Goal: Information Seeking & Learning: Find specific fact

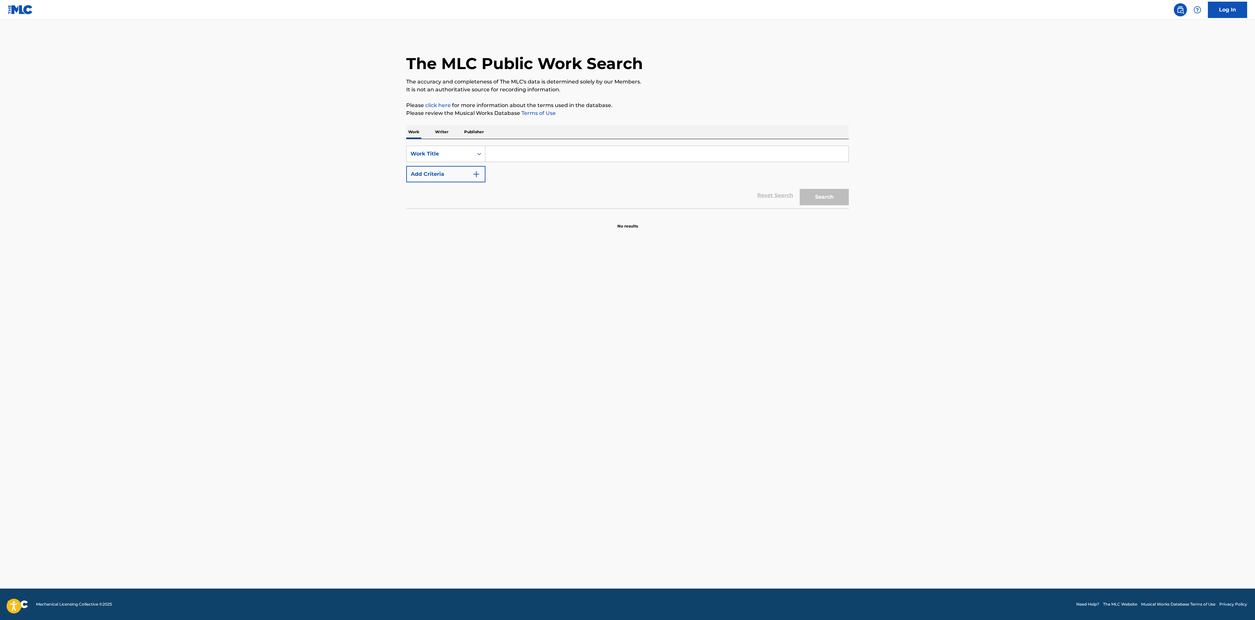
click at [550, 158] on input "Search Form" at bounding box center [666, 154] width 363 height 16
click at [457, 155] on div "Work Title" at bounding box center [439, 154] width 59 height 8
click at [461, 211] on div "Publisher IPI" at bounding box center [445, 219] width 79 height 16
click at [512, 150] on input "Search Form" at bounding box center [666, 154] width 363 height 16
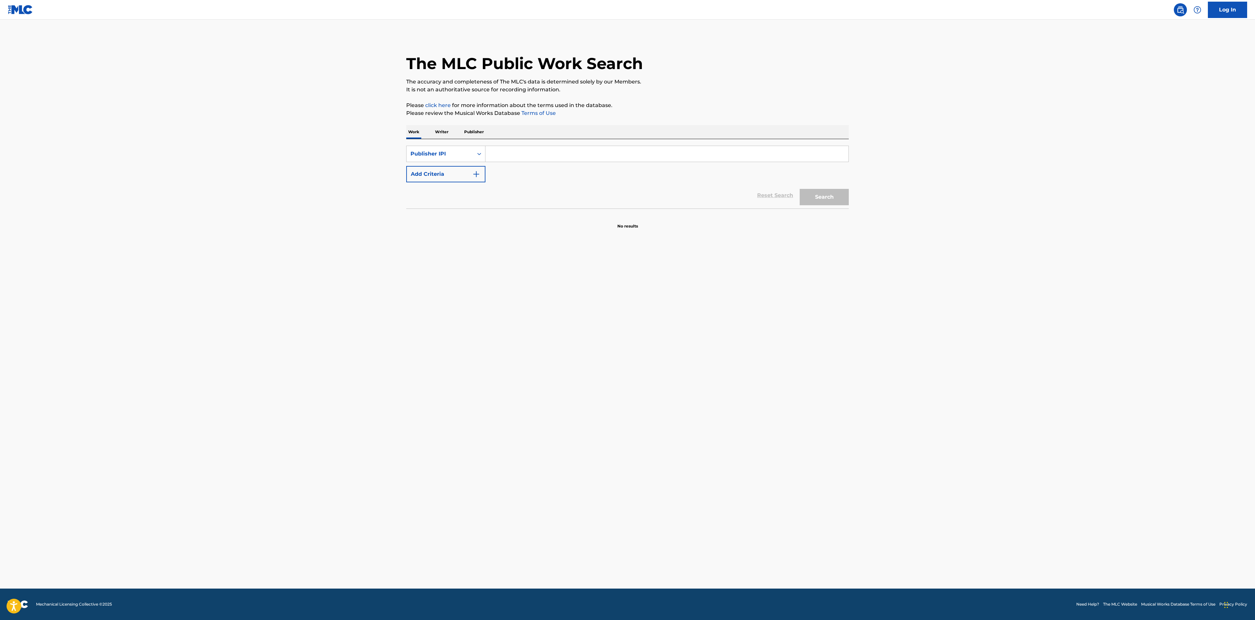
paste input "335747741"
type input "335747741"
click at [817, 200] on button "Search" at bounding box center [823, 197] width 49 height 16
click at [524, 152] on input "335747741" at bounding box center [666, 154] width 363 height 16
click at [424, 153] on div "Publisher IPI" at bounding box center [439, 154] width 59 height 8
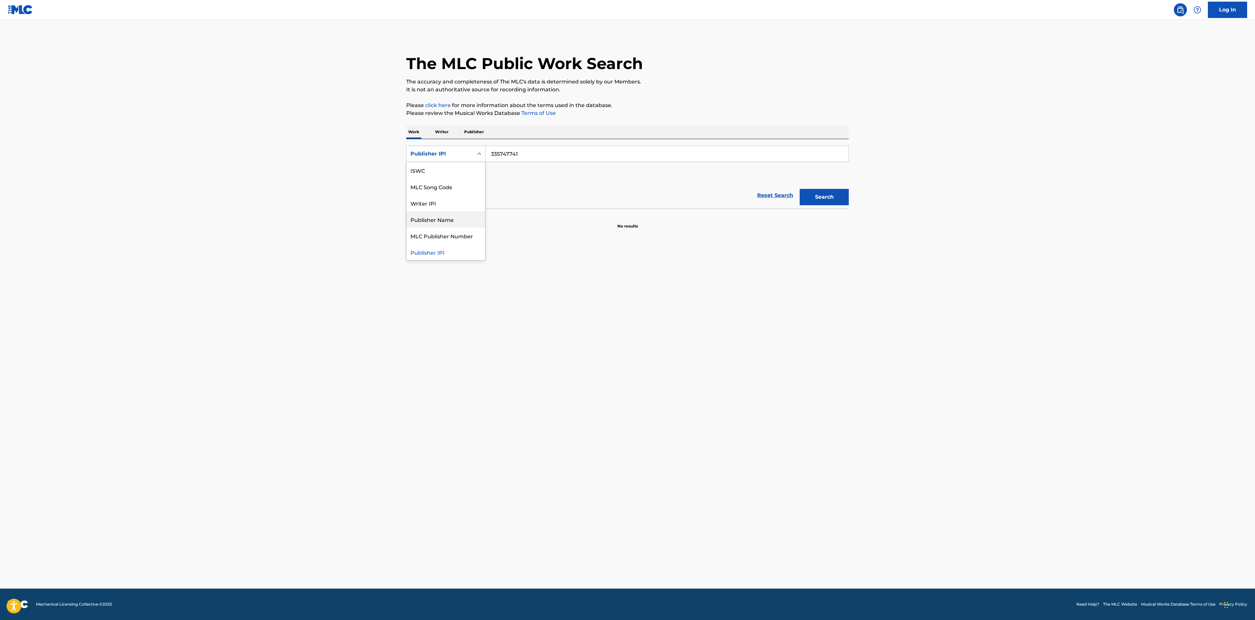
click at [444, 211] on div "Publisher Name" at bounding box center [445, 219] width 79 height 16
click at [512, 152] on input "Search Form" at bounding box center [666, 154] width 363 height 16
click at [559, 178] on span "gton music" at bounding box center [574, 180] width 30 height 6
type input "[PERSON_NAME][US_STATE] music"
click at [834, 201] on button "Search" at bounding box center [823, 197] width 49 height 16
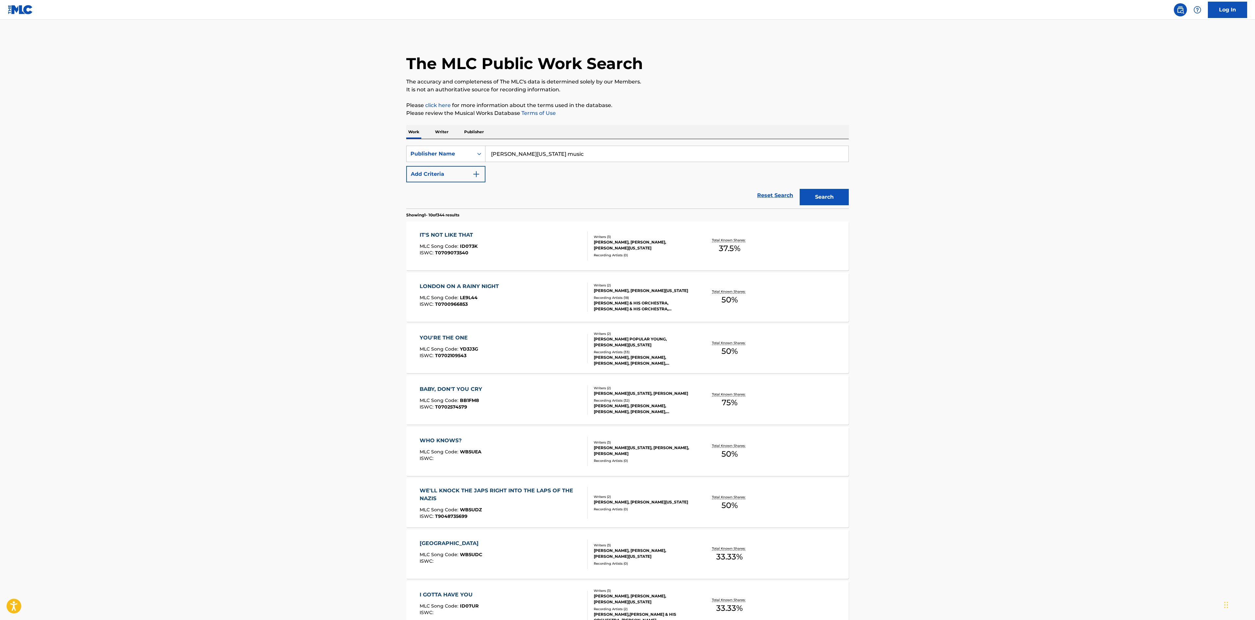
click at [758, 252] on div "Total Known Shares: 37.5 %" at bounding box center [729, 246] width 74 height 20
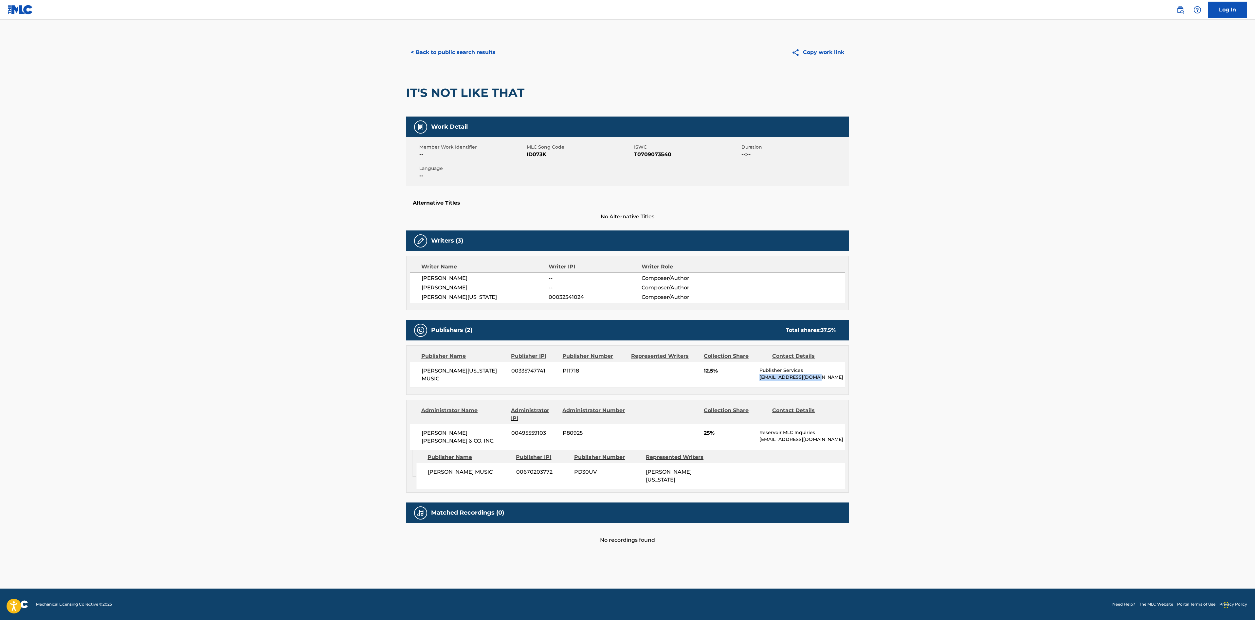
drag, startPoint x: 829, startPoint y: 375, endPoint x: 825, endPoint y: 379, distance: 5.6
click at [825, 379] on div "Publisher Services [EMAIL_ADDRESS][DOMAIN_NAME]" at bounding box center [801, 374] width 85 height 14
copy div "[EMAIL_ADDRESS][DOMAIN_NAME]"
click at [924, 281] on main "< Back to public search results Copy work link IT'S NOT LIKE THAT Work Detail M…" at bounding box center [627, 304] width 1255 height 569
